Goal: Task Accomplishment & Management: Manage account settings

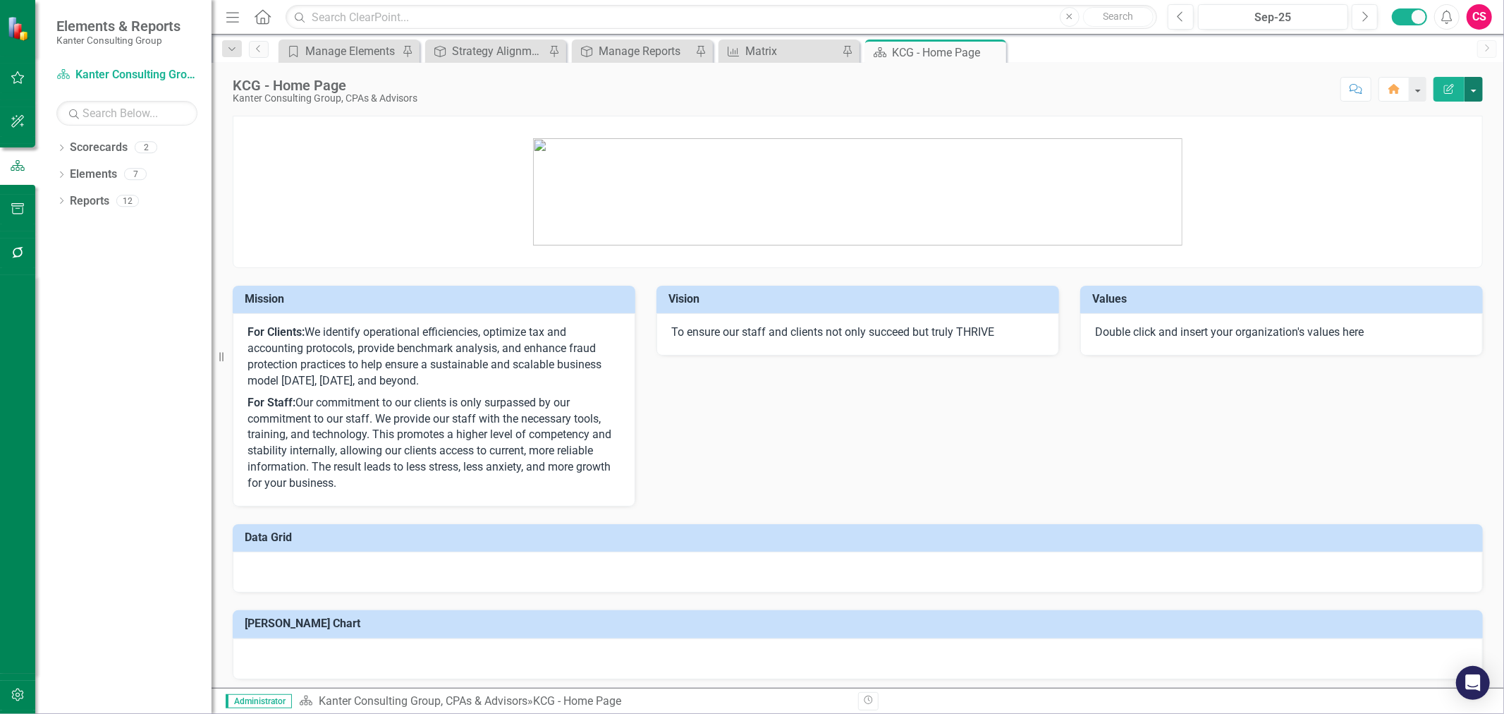
click at [1471, 87] on button "button" at bounding box center [1474, 89] width 18 height 25
click at [16, 688] on button "button" at bounding box center [18, 696] width 32 height 30
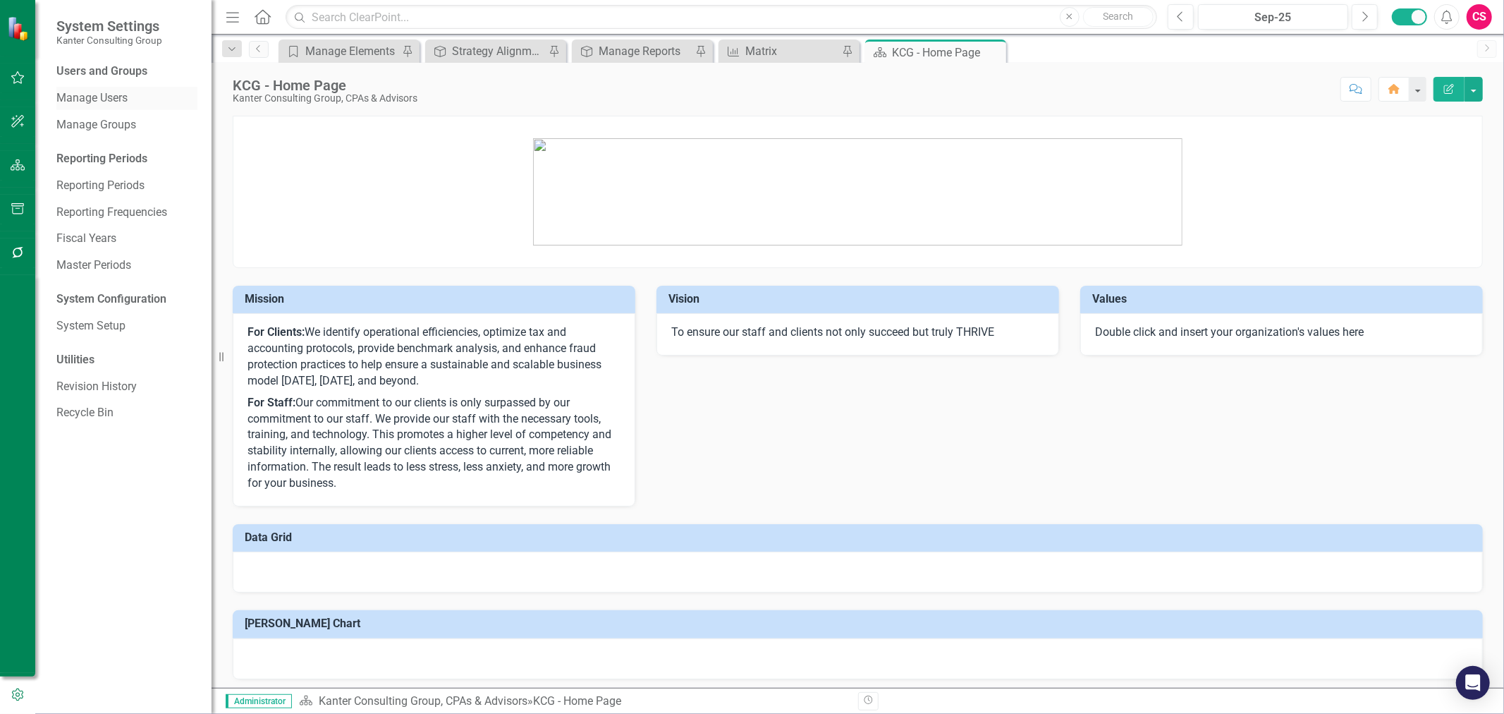
click at [100, 95] on link "Manage Users" at bounding box center [126, 98] width 141 height 16
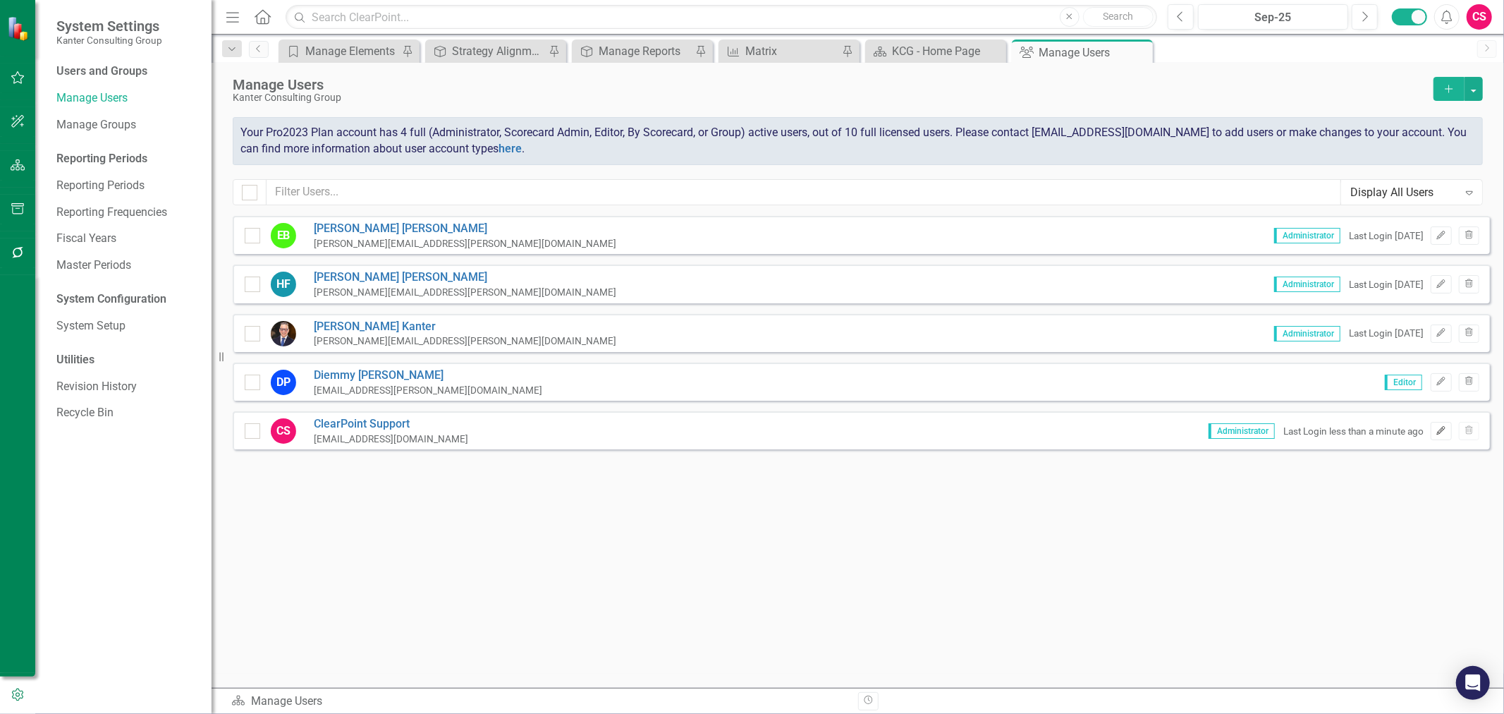
click at [1439, 427] on icon "Edit" at bounding box center [1441, 431] width 11 height 8
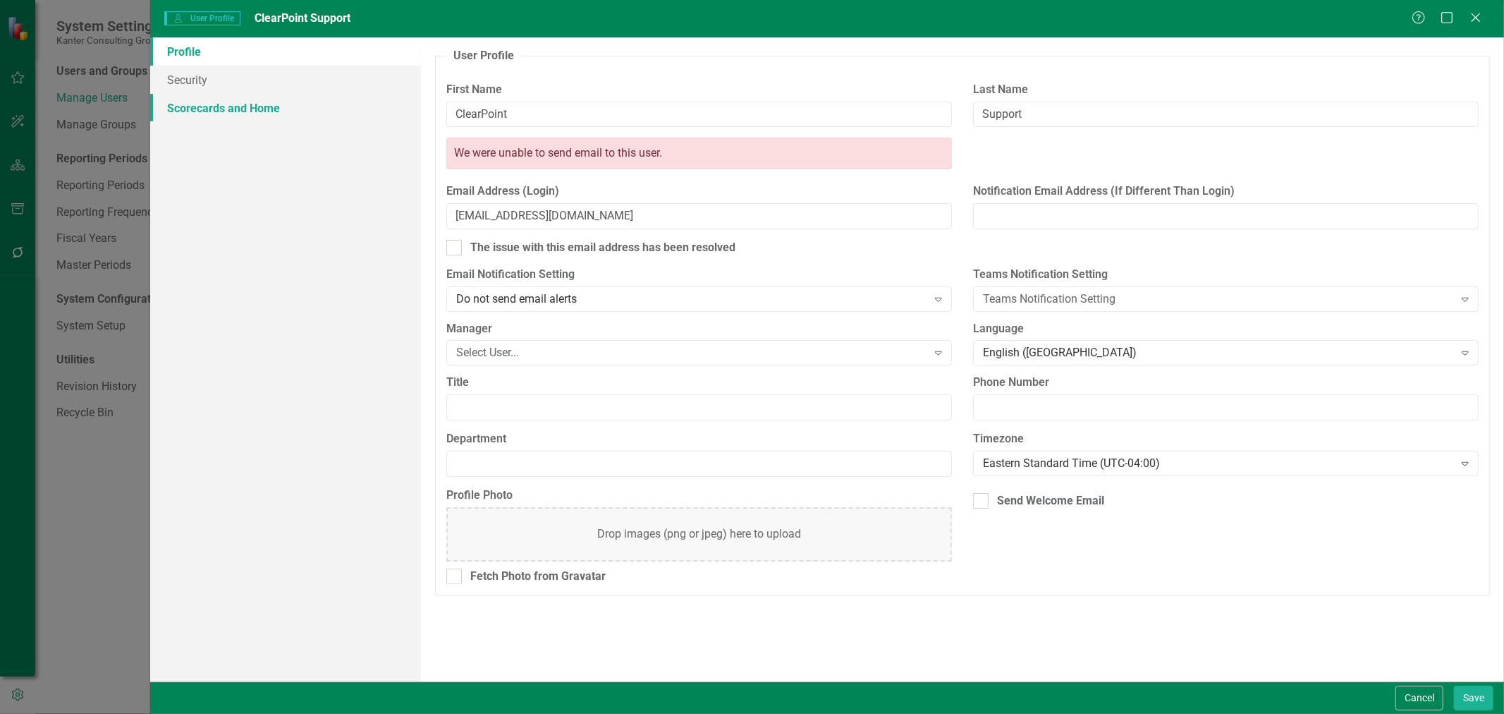
click at [249, 115] on link "Scorecards and Home" at bounding box center [285, 108] width 271 height 28
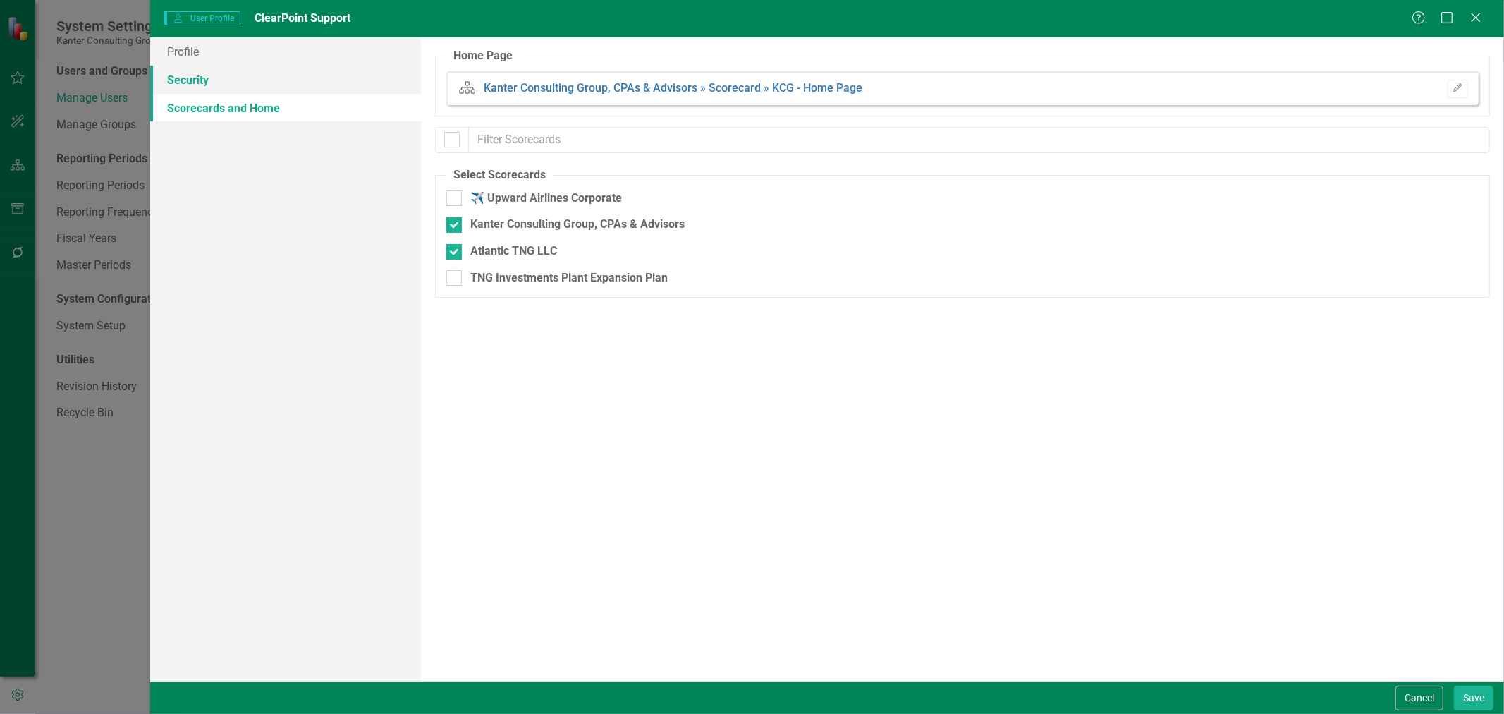
click at [252, 89] on link "Security" at bounding box center [285, 80] width 271 height 28
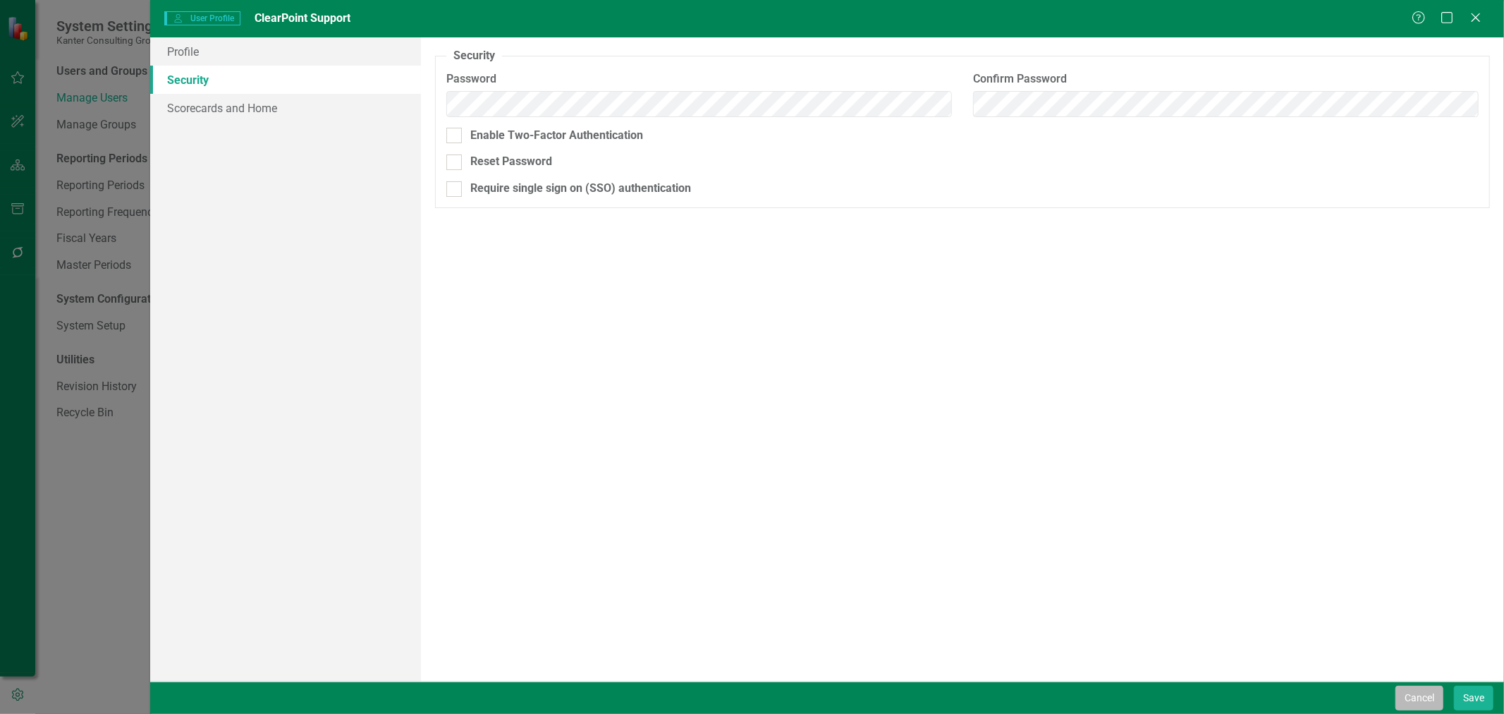
click at [1427, 688] on button "Cancel" at bounding box center [1420, 698] width 48 height 25
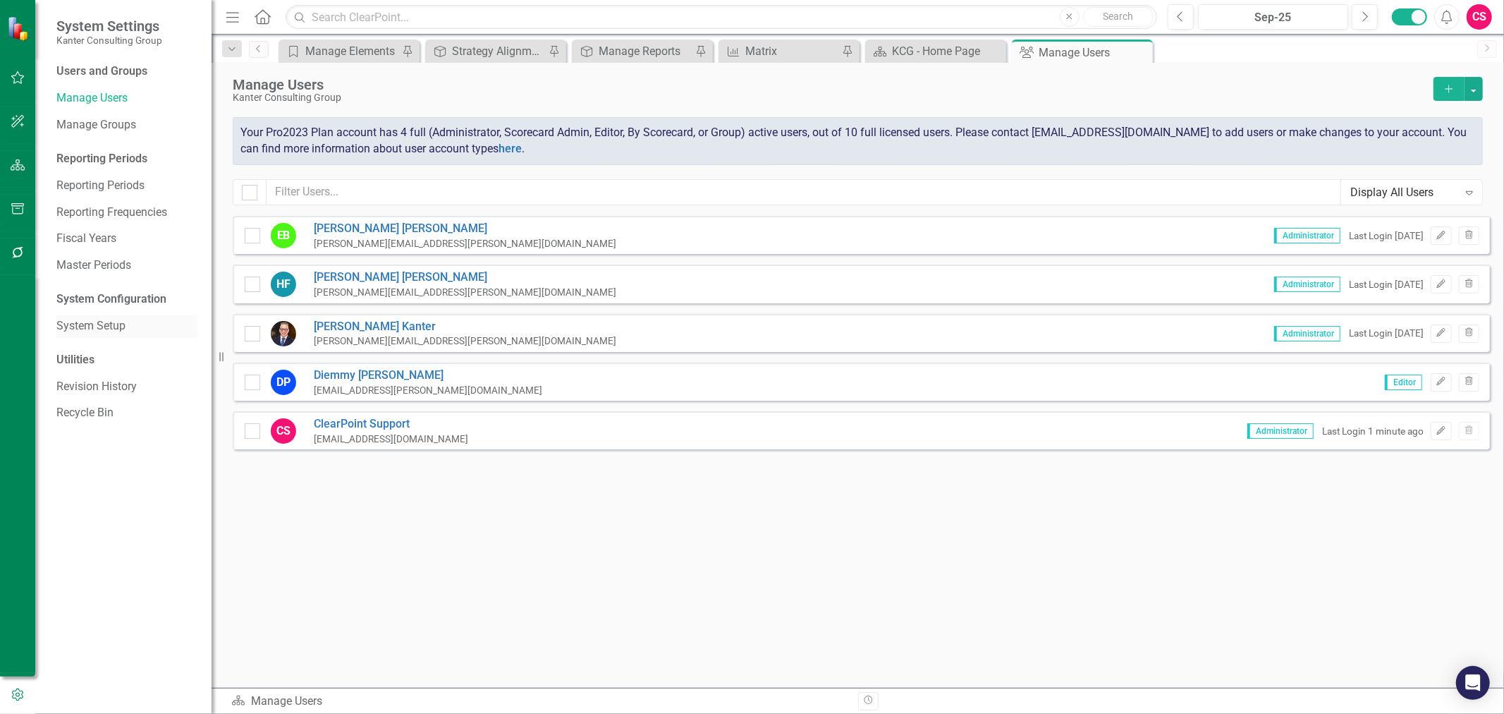
click at [80, 318] on link "System Setup" at bounding box center [126, 326] width 141 height 16
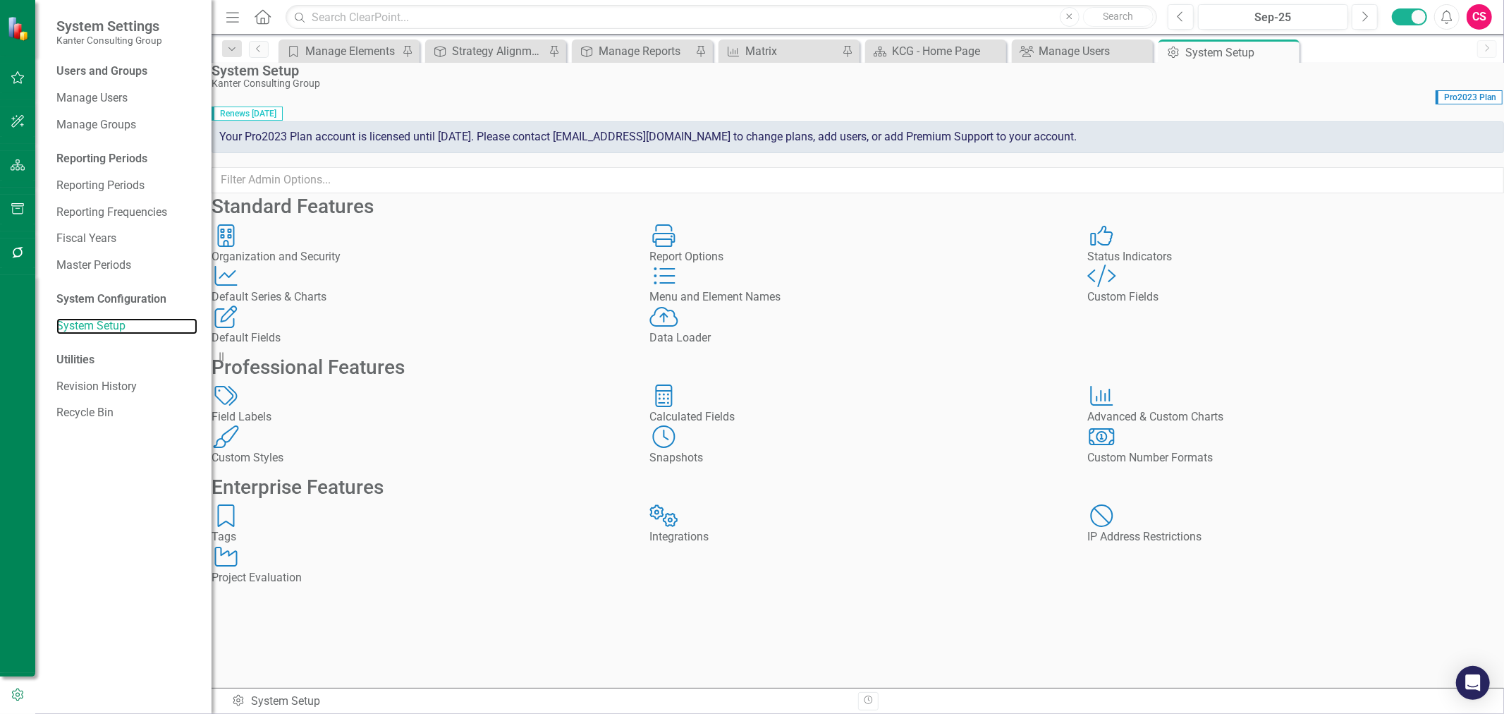
scroll to position [121, 0]
click at [783, 305] on div "Data Loader Data Loader" at bounding box center [858, 325] width 417 height 41
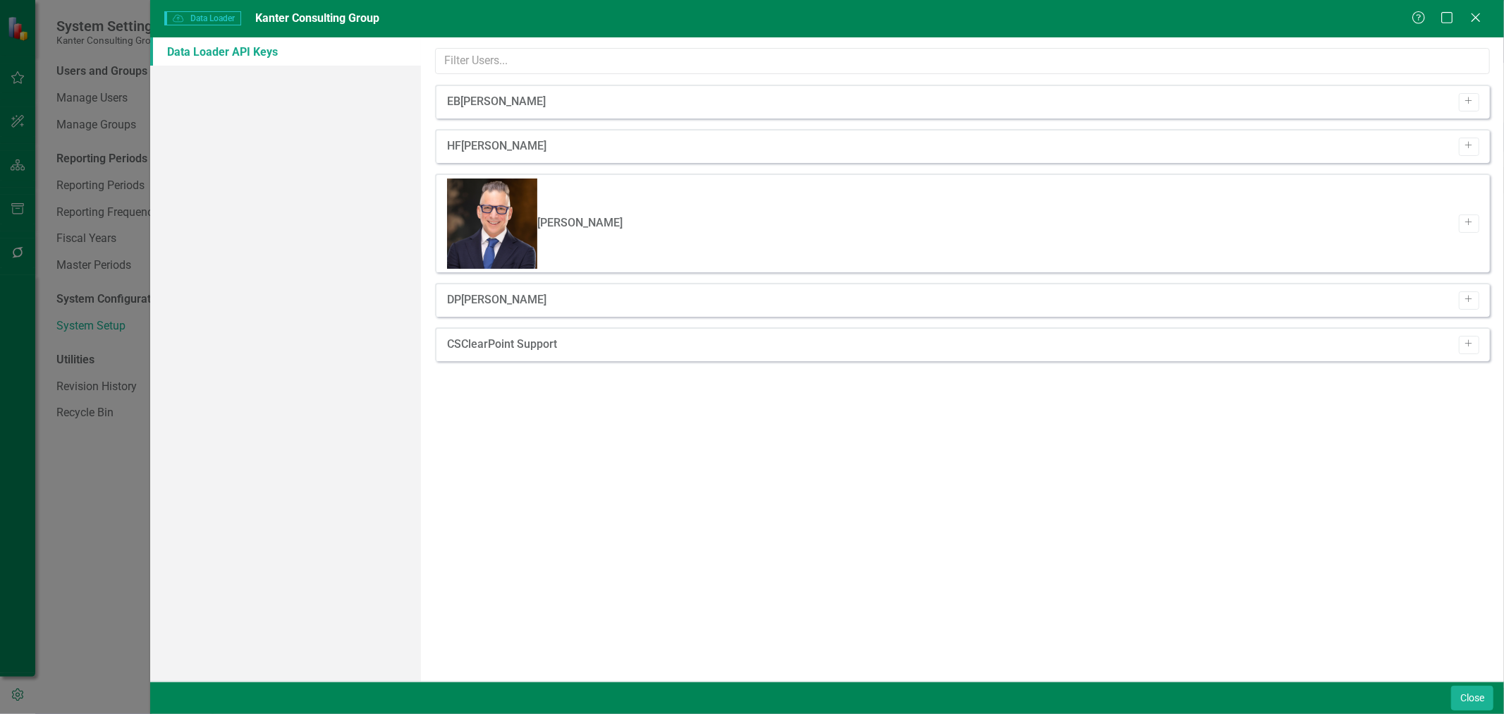
click at [1480, 327] on div "CS ClearPoint Support Add" at bounding box center [962, 344] width 1055 height 34
click at [1474, 340] on icon "Add" at bounding box center [1469, 344] width 11 height 8
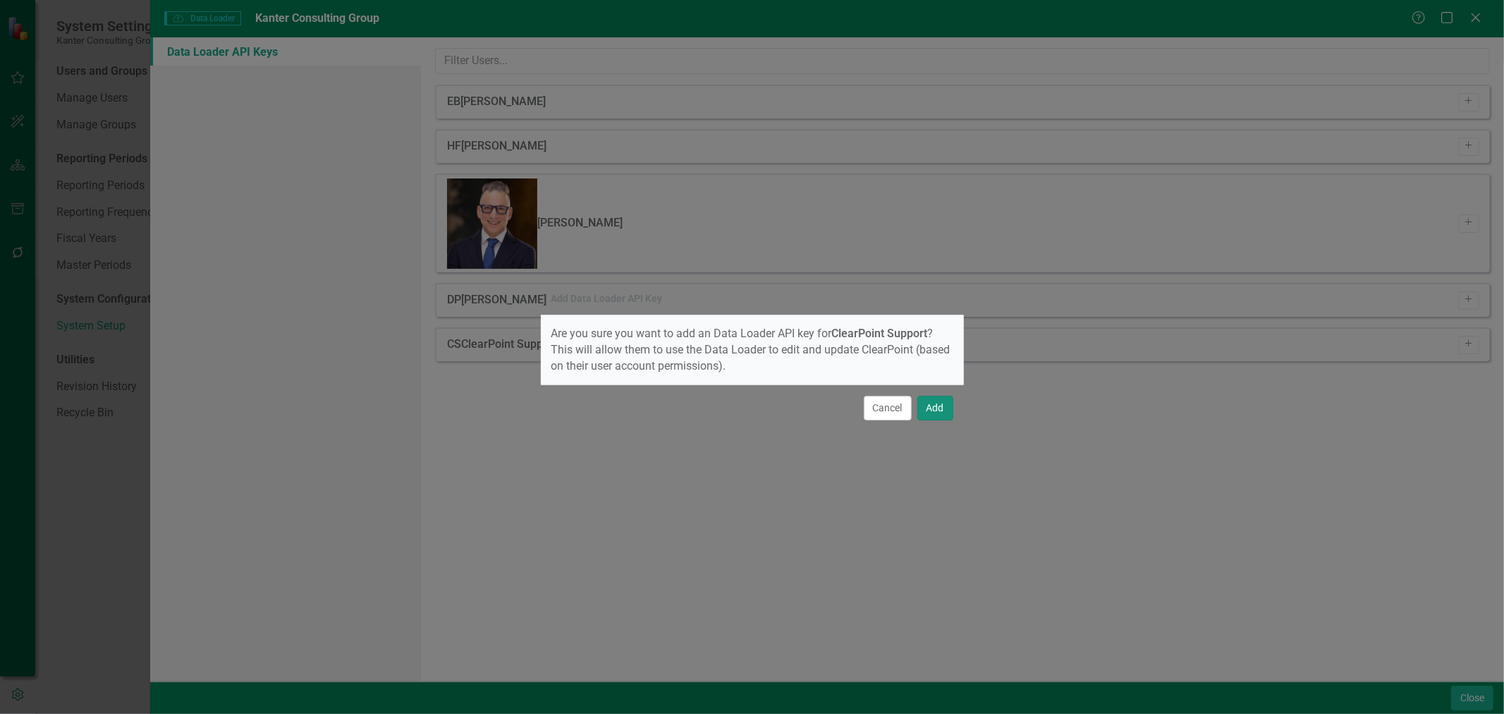
click at [945, 403] on button "Add" at bounding box center [936, 408] width 36 height 25
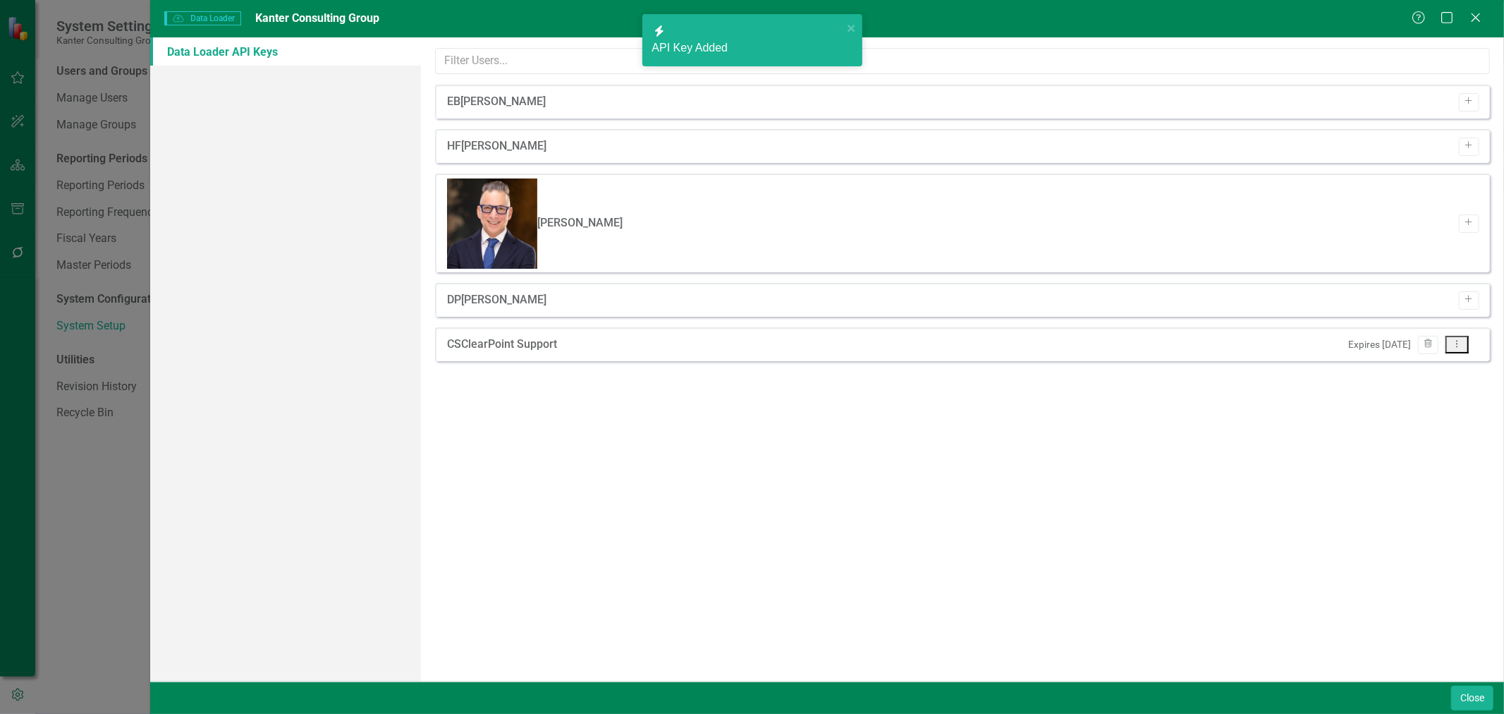
click at [1467, 336] on button "Dropdown Menu" at bounding box center [1457, 345] width 23 height 18
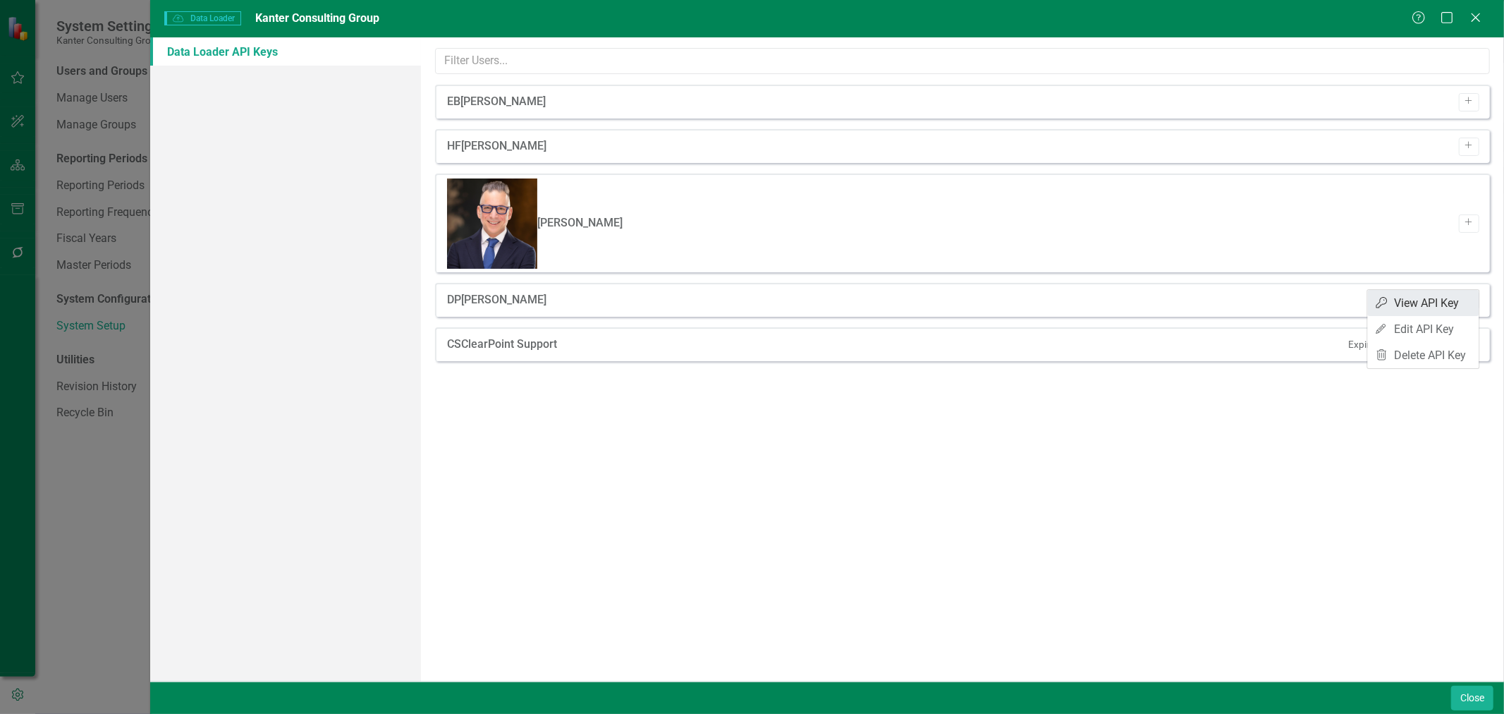
click at [1428, 299] on link "API Key View API Key" at bounding box center [1423, 303] width 111 height 26
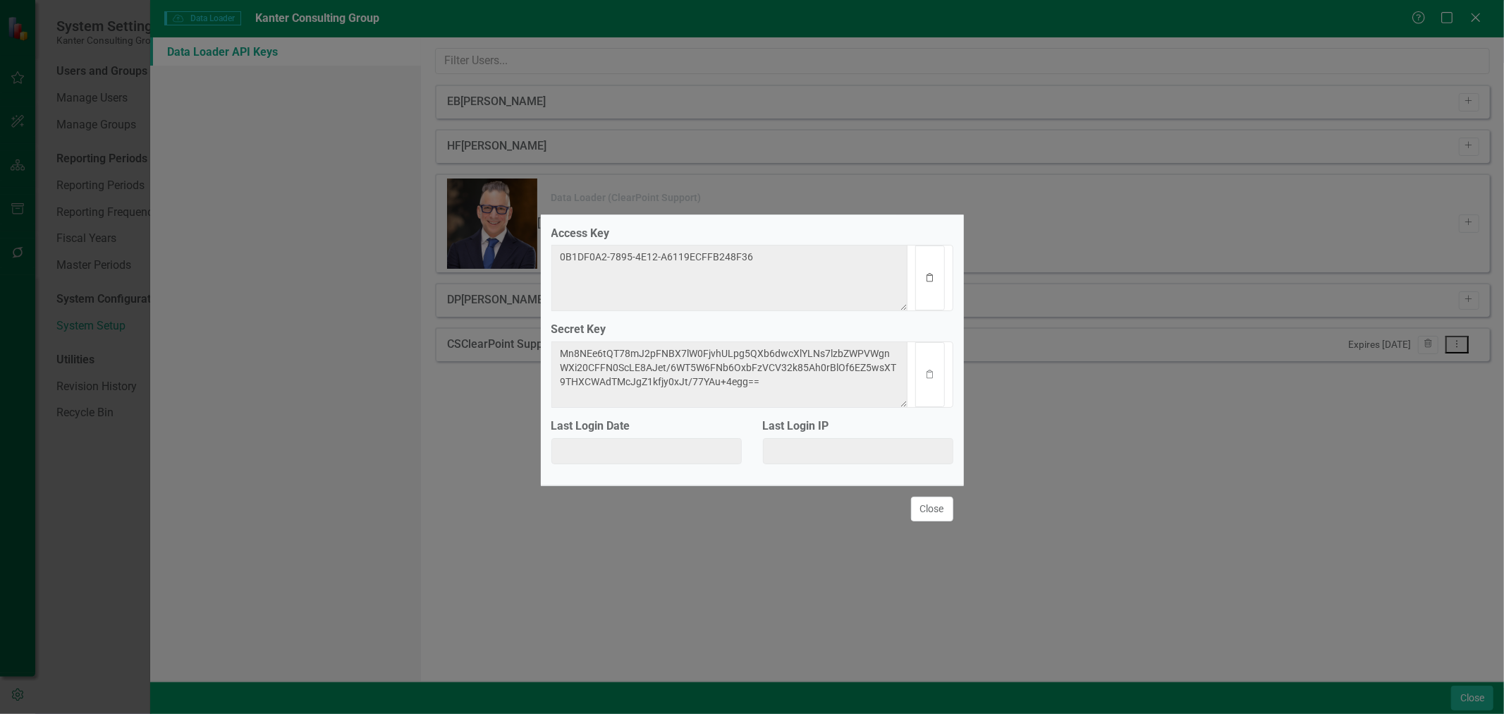
click at [929, 274] on icon "Clipboard" at bounding box center [930, 278] width 11 height 8
click at [935, 276] on icon "Clipboard" at bounding box center [930, 278] width 11 height 8
click at [924, 374] on button "Clipboard" at bounding box center [929, 374] width 29 height 65
